Goal: Find specific page/section: Find specific page/section

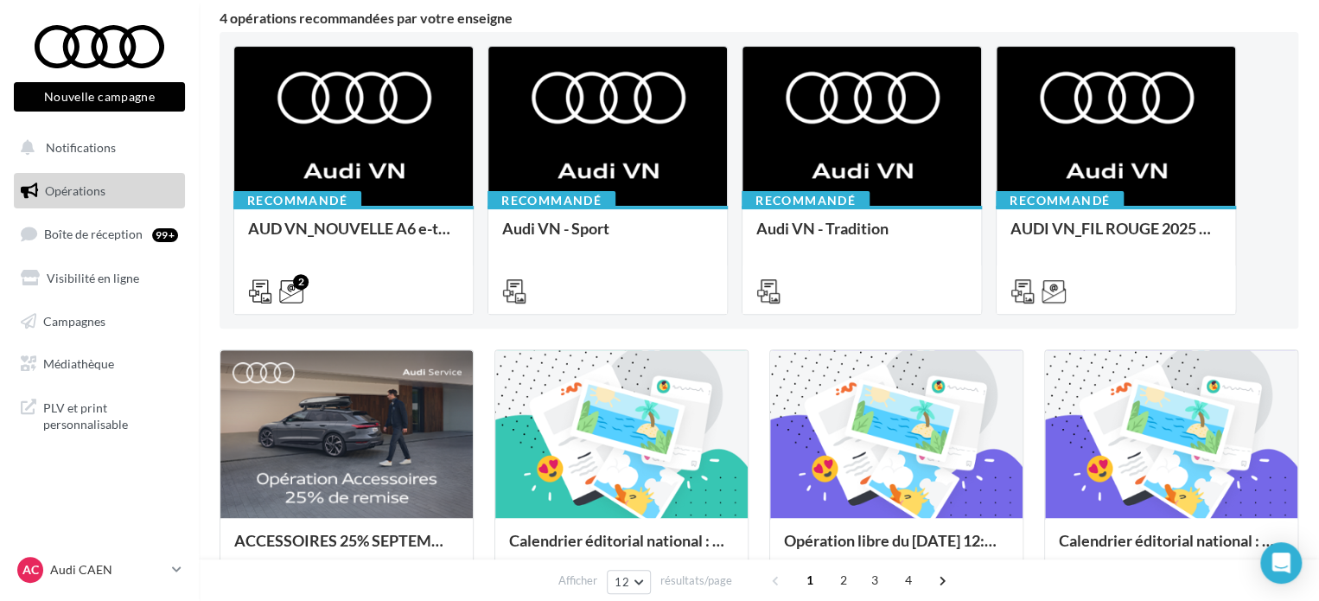
scroll to position [173, 0]
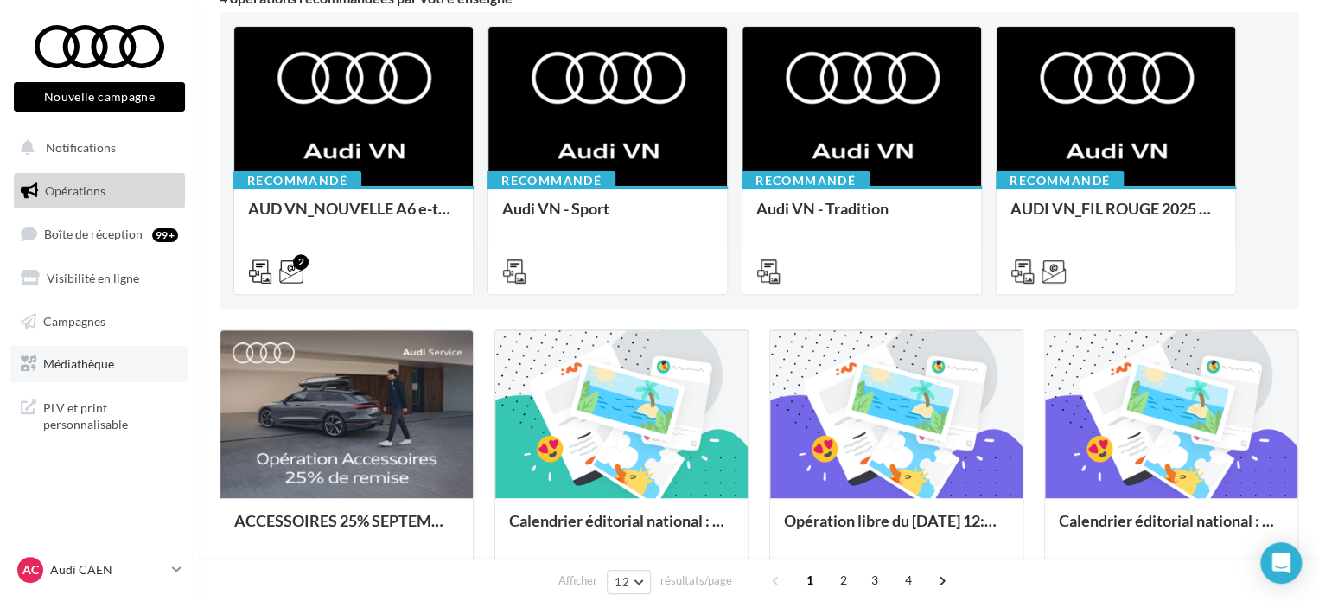
click at [110, 354] on link "Médiathèque" at bounding box center [99, 364] width 178 height 36
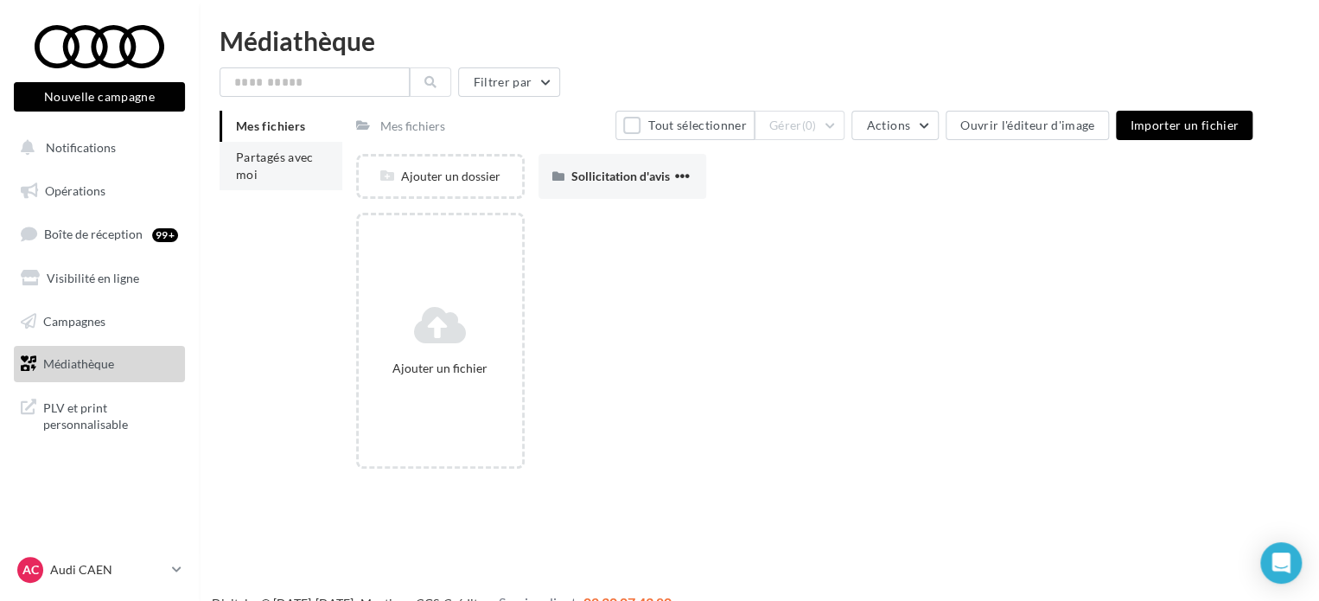
click at [277, 186] on li "Partagés avec moi" at bounding box center [281, 166] width 123 height 48
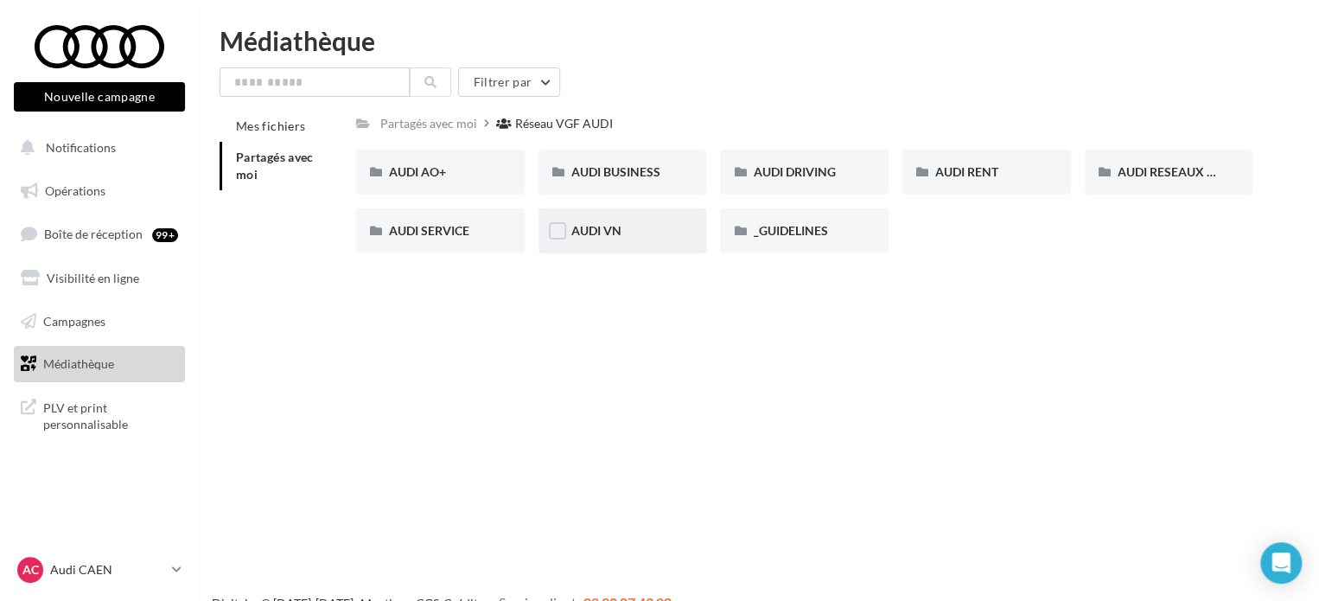
click at [630, 238] on div "AUDI VN" at bounding box center [622, 230] width 103 height 17
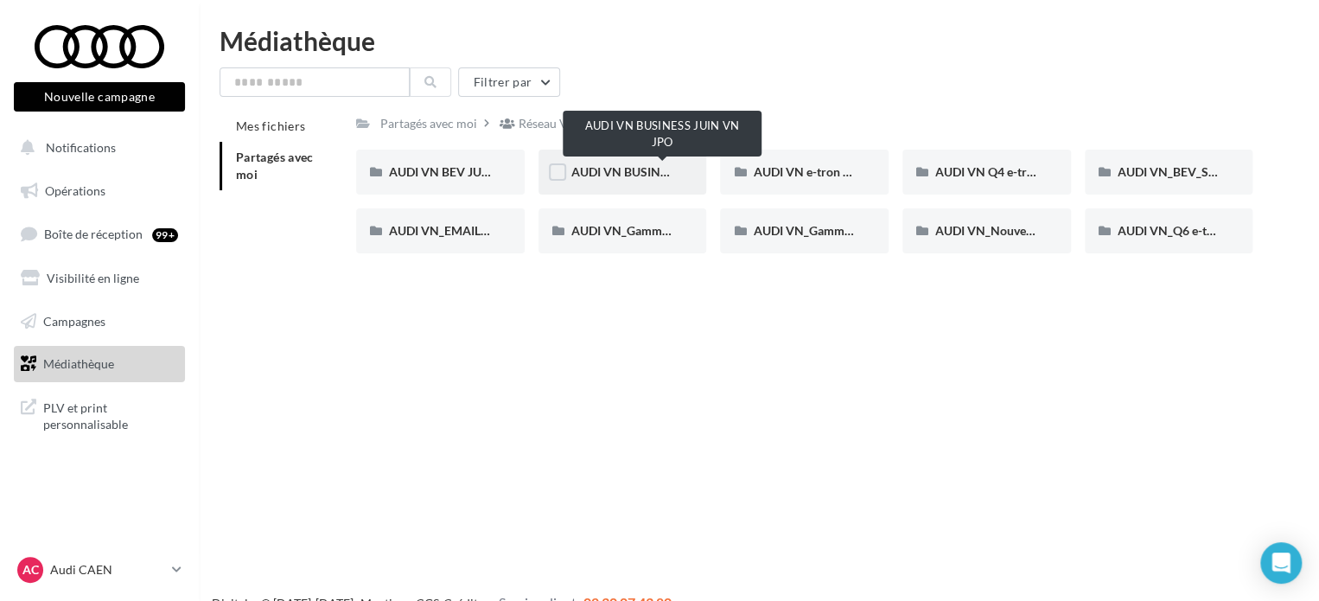
click at [647, 165] on span "AUDI VN BUSINESS JUIN VN JPO" at bounding box center [663, 171] width 185 height 15
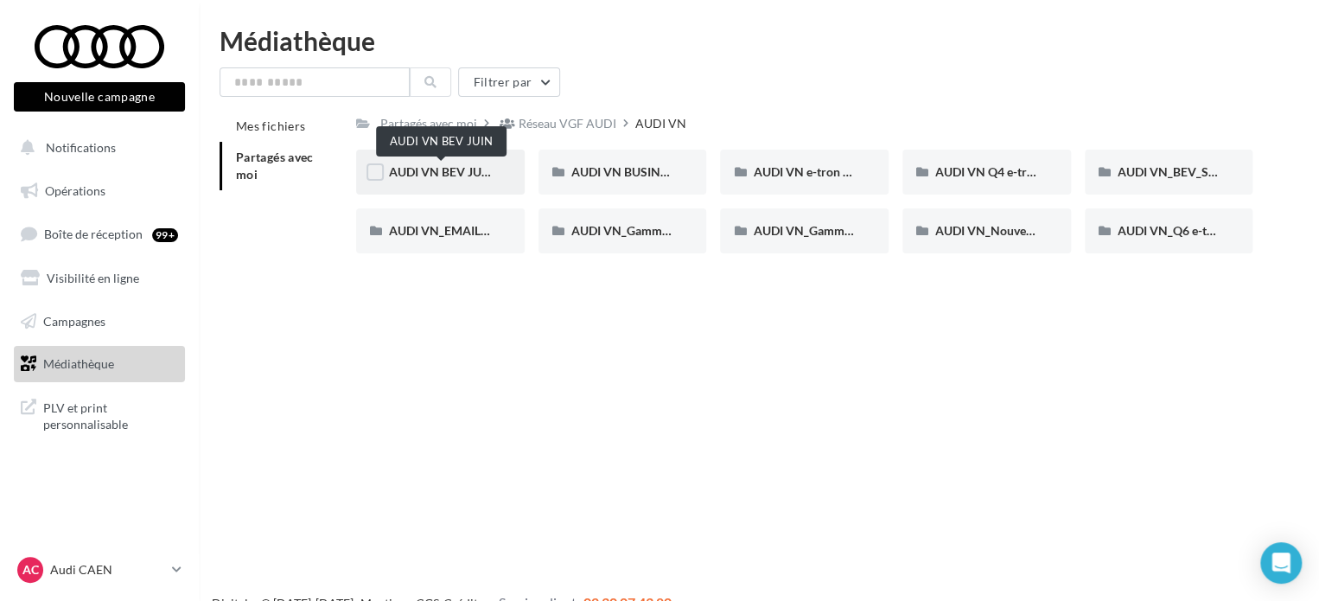
click at [456, 169] on span "AUDI VN BEV JUIN" at bounding box center [441, 171] width 105 height 15
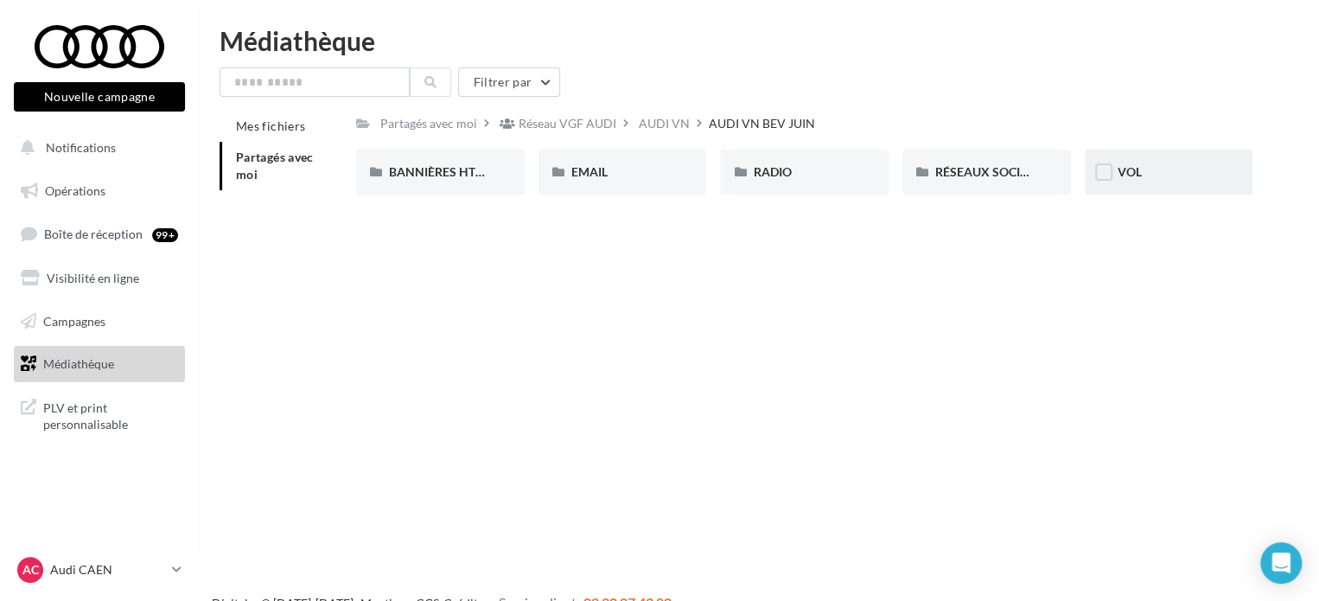
click at [1153, 167] on div "VOL" at bounding box center [1169, 171] width 103 height 17
click at [477, 177] on span "BANNIÈRES HTML" at bounding box center [441, 171] width 104 height 15
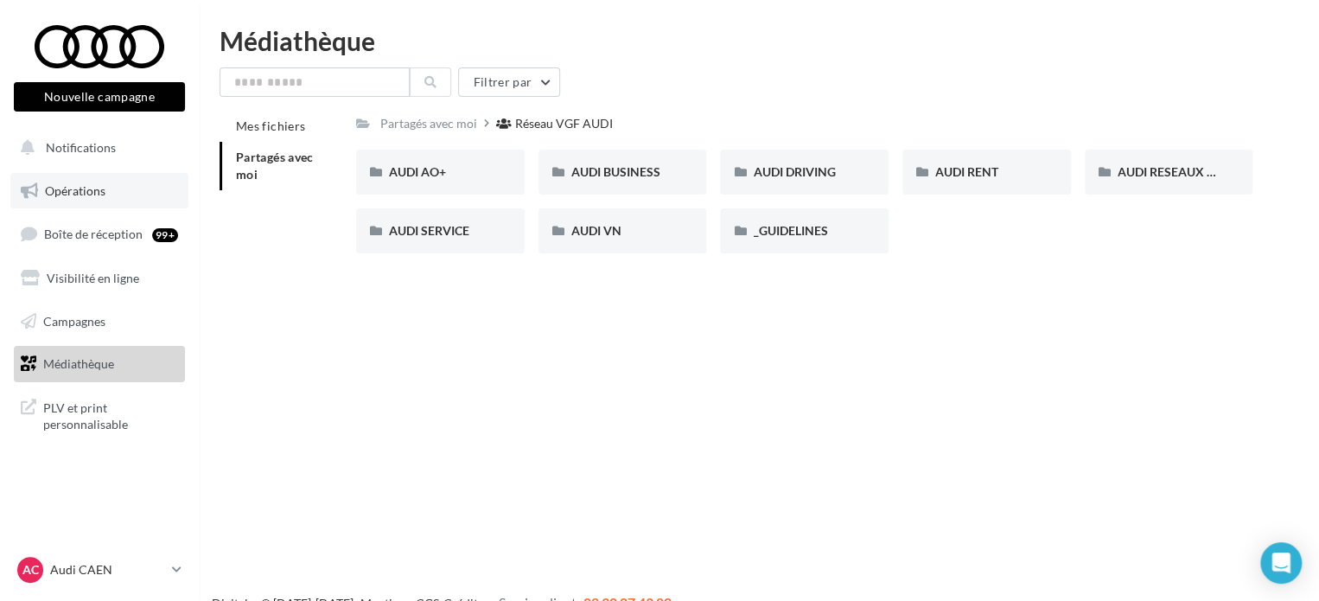
click at [80, 188] on span "Opérations" at bounding box center [75, 190] width 61 height 15
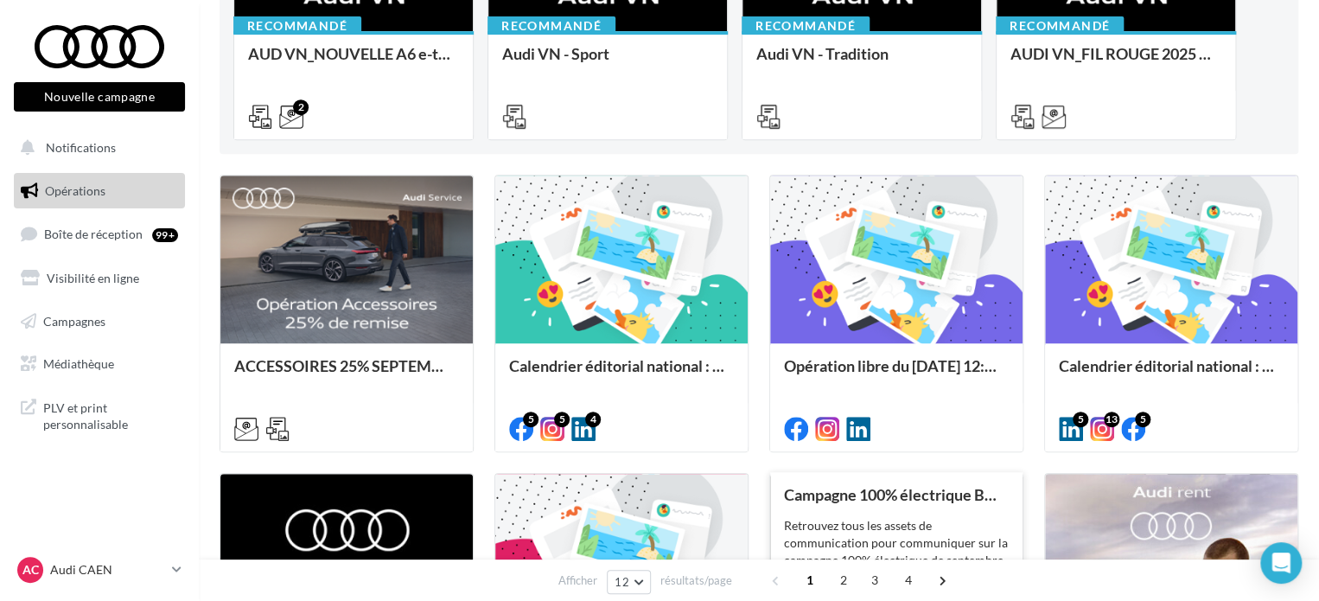
scroll to position [314, 0]
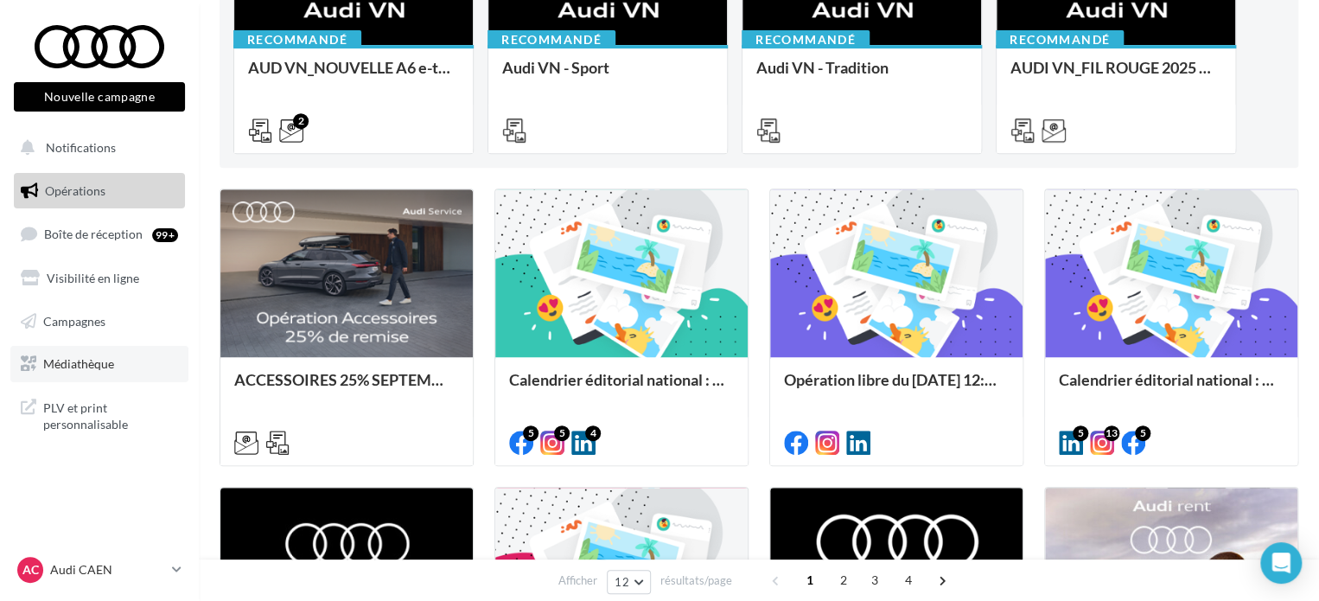
click at [85, 365] on span "Médiathèque" at bounding box center [78, 363] width 71 height 15
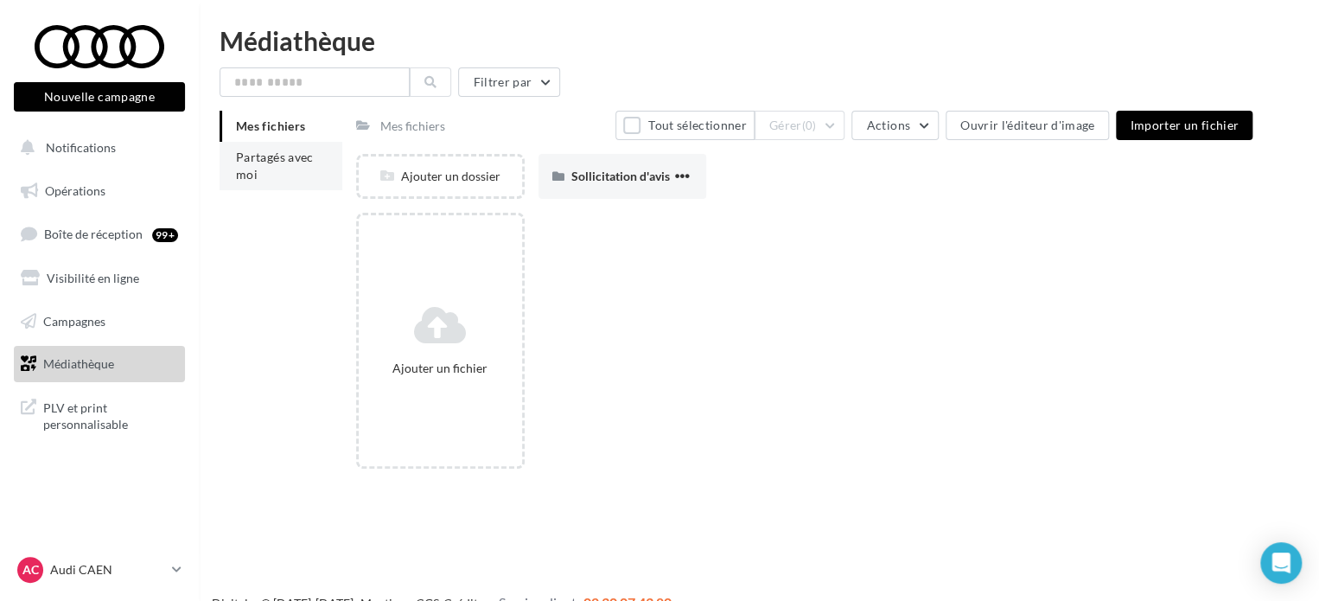
click at [267, 177] on li "Partagés avec moi" at bounding box center [281, 166] width 123 height 48
